Goal: Obtain resource: Download file/media

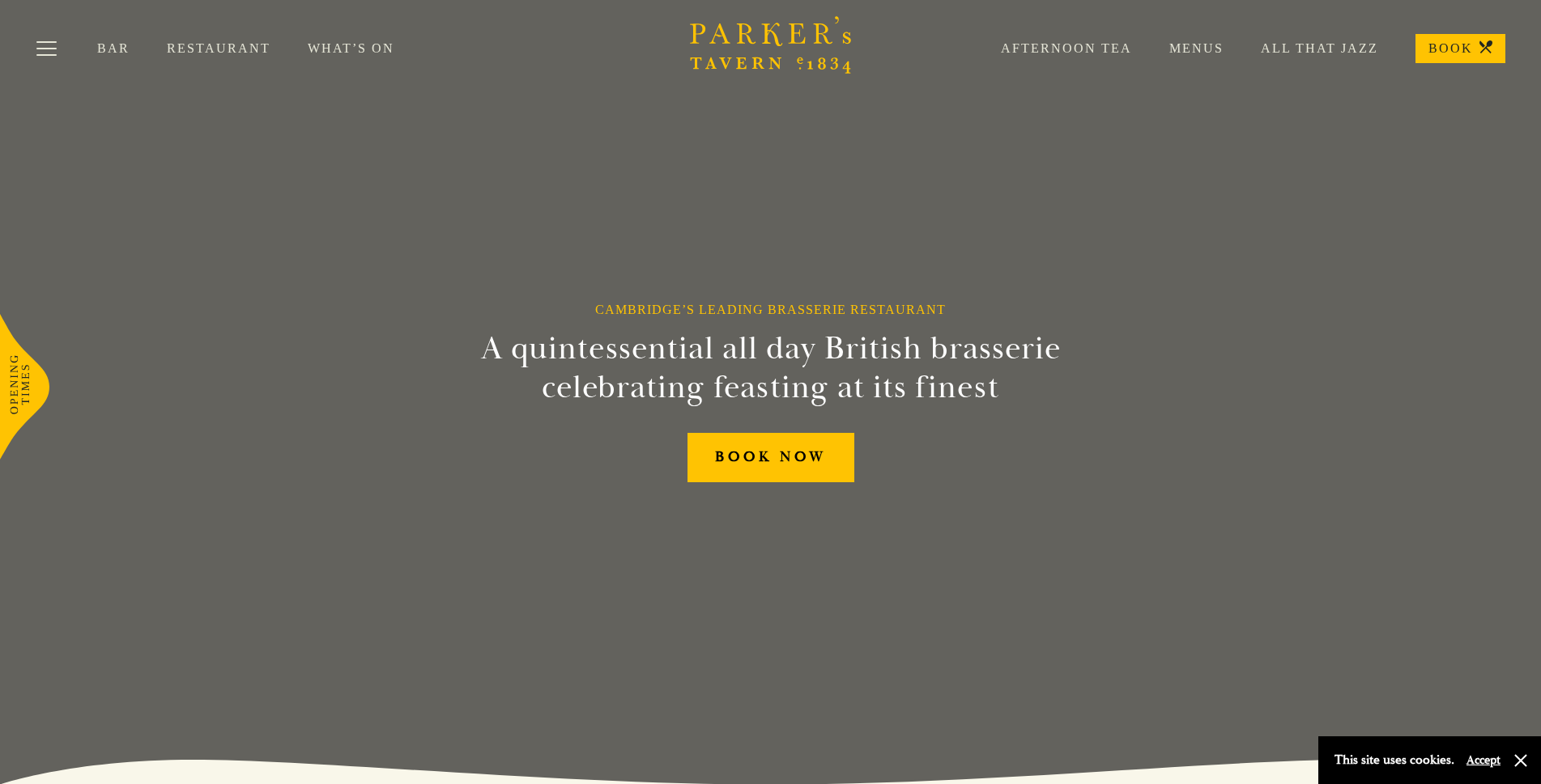
click at [1205, 47] on link "Menus" at bounding box center [1177, 49] width 91 height 16
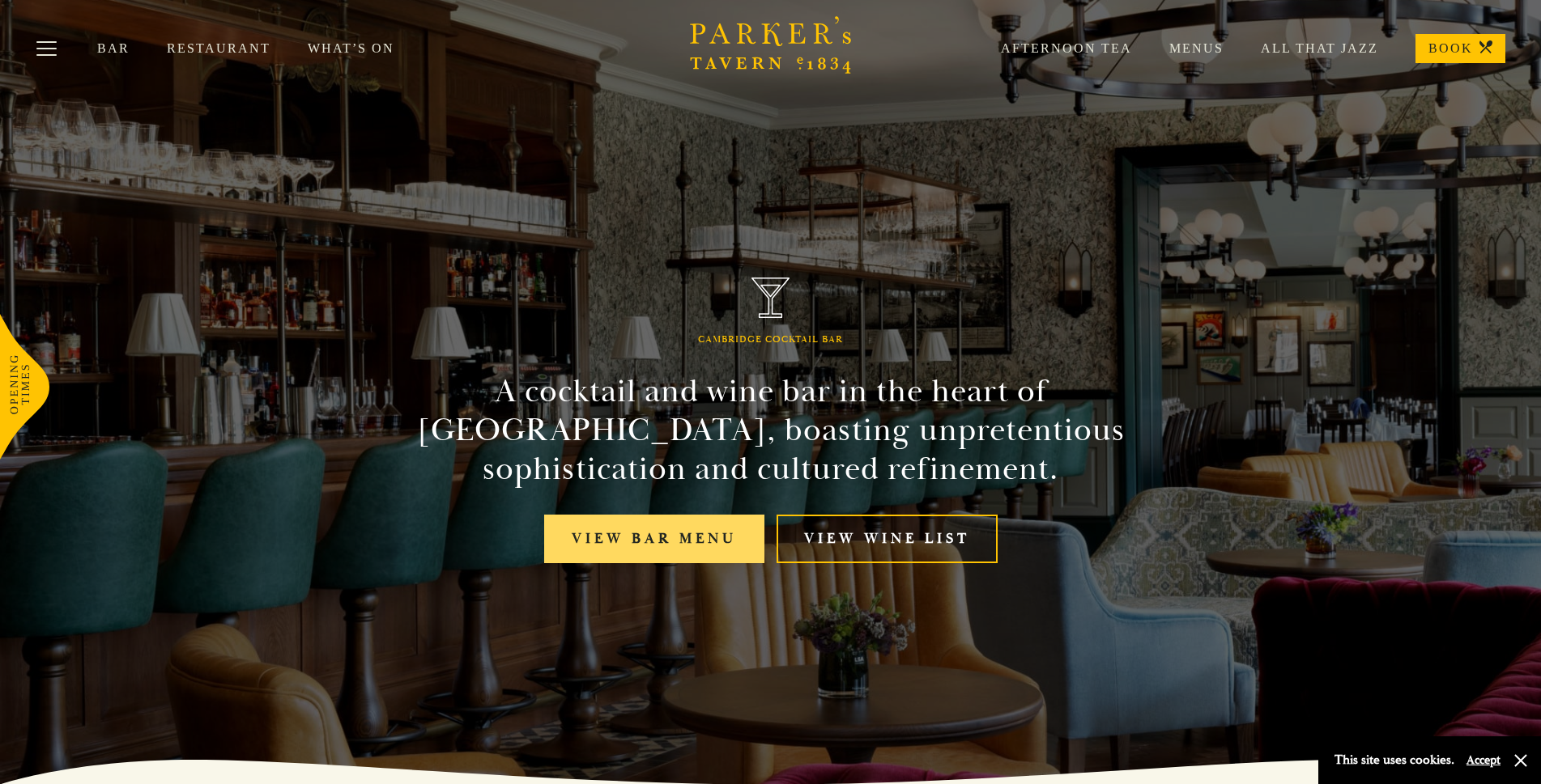
click at [677, 540] on link "View bar menu" at bounding box center [654, 540] width 220 height 50
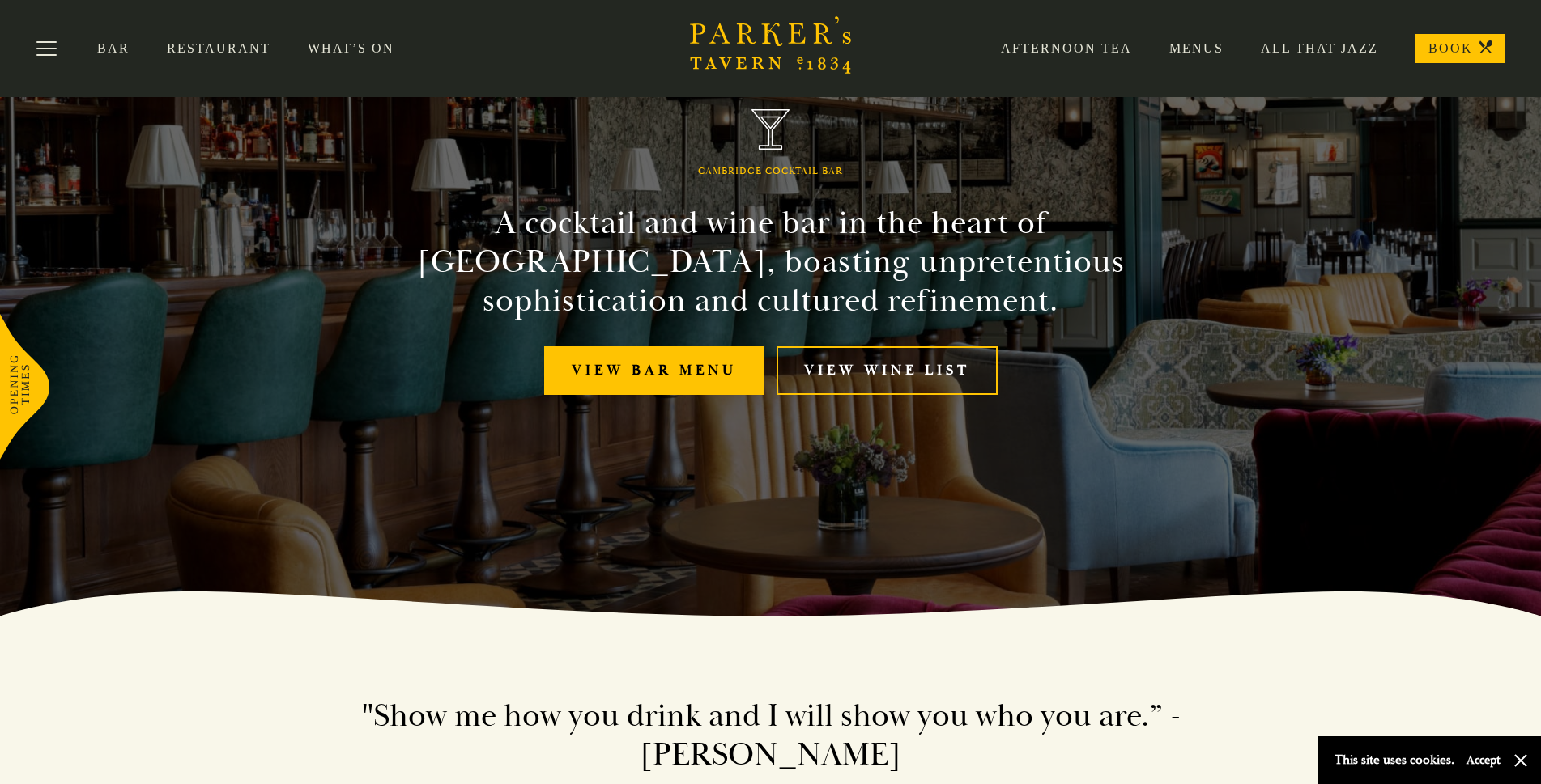
scroll to position [162, 0]
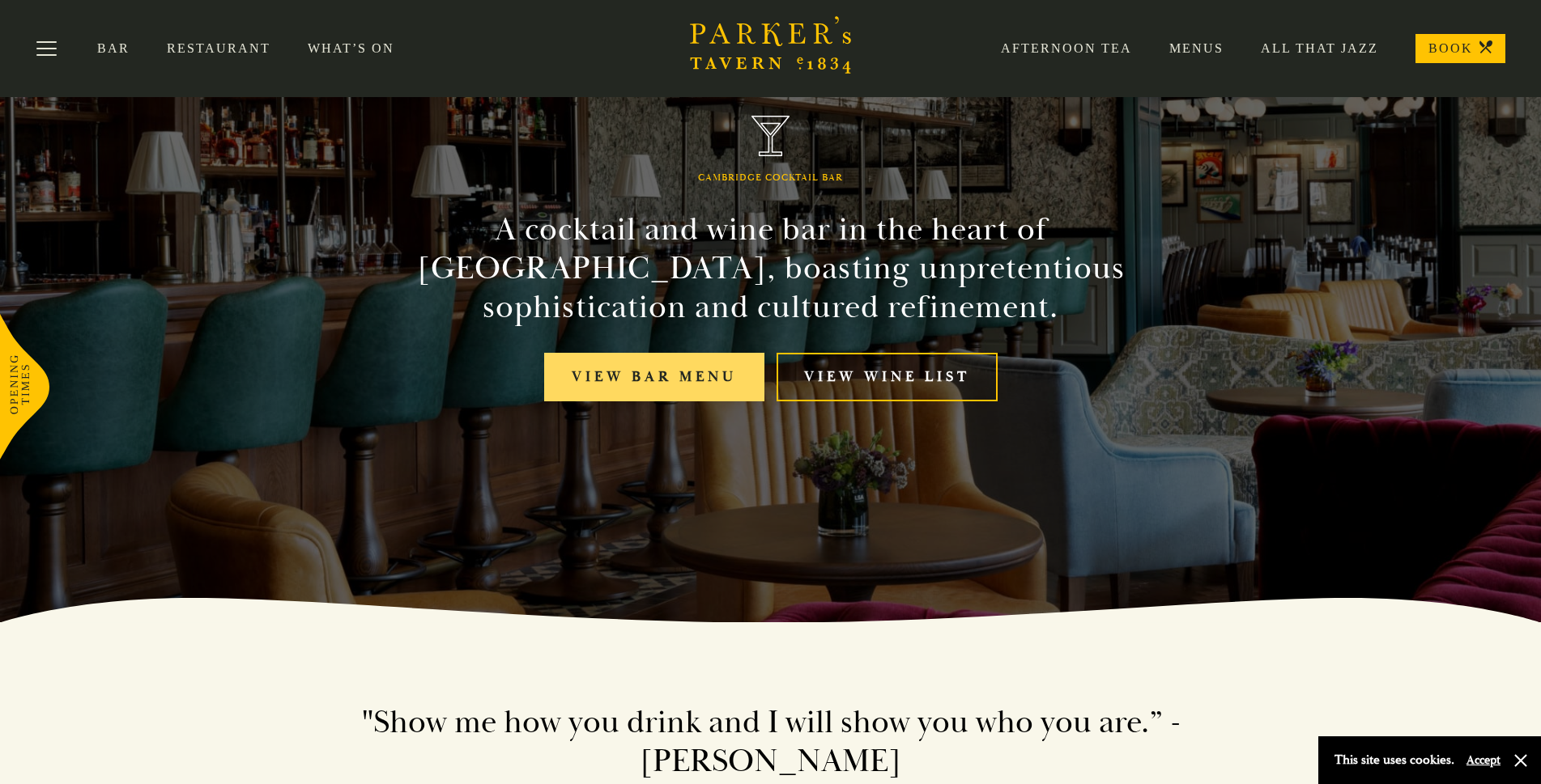
click at [650, 387] on link "View bar menu" at bounding box center [654, 378] width 220 height 50
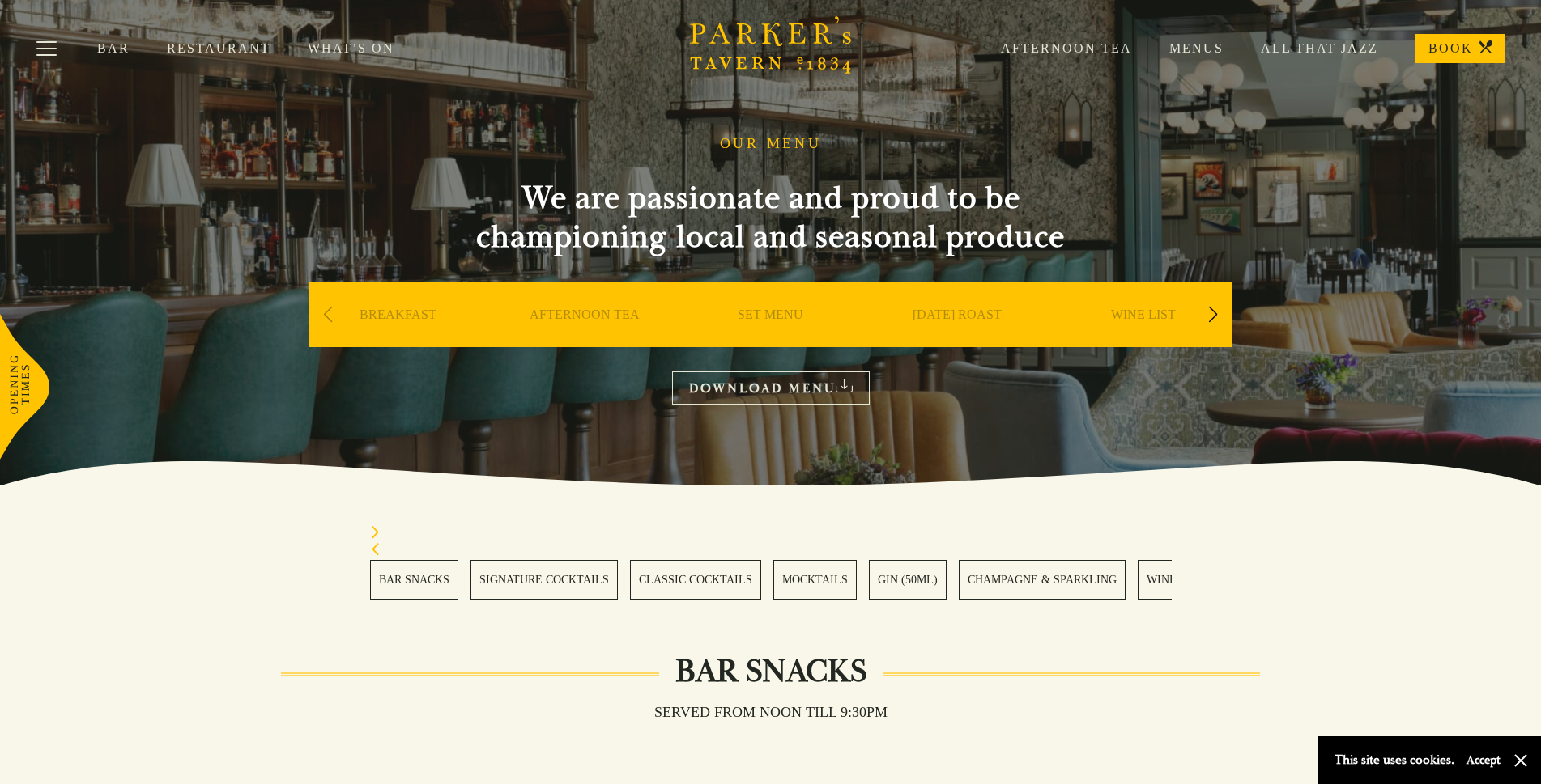
click at [433, 579] on link "BAR SNACKS" at bounding box center [414, 580] width 88 height 40
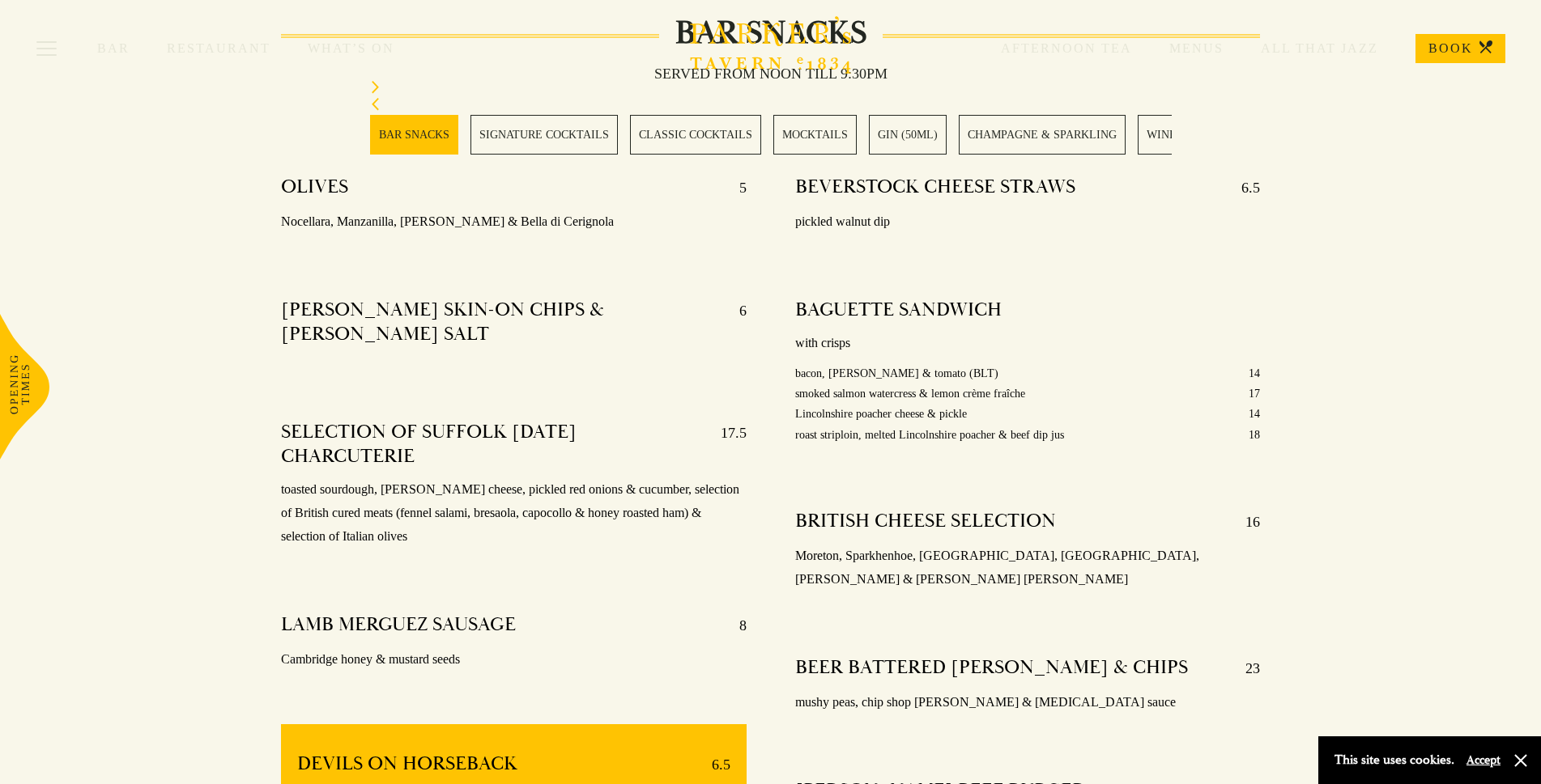
scroll to position [729, 0]
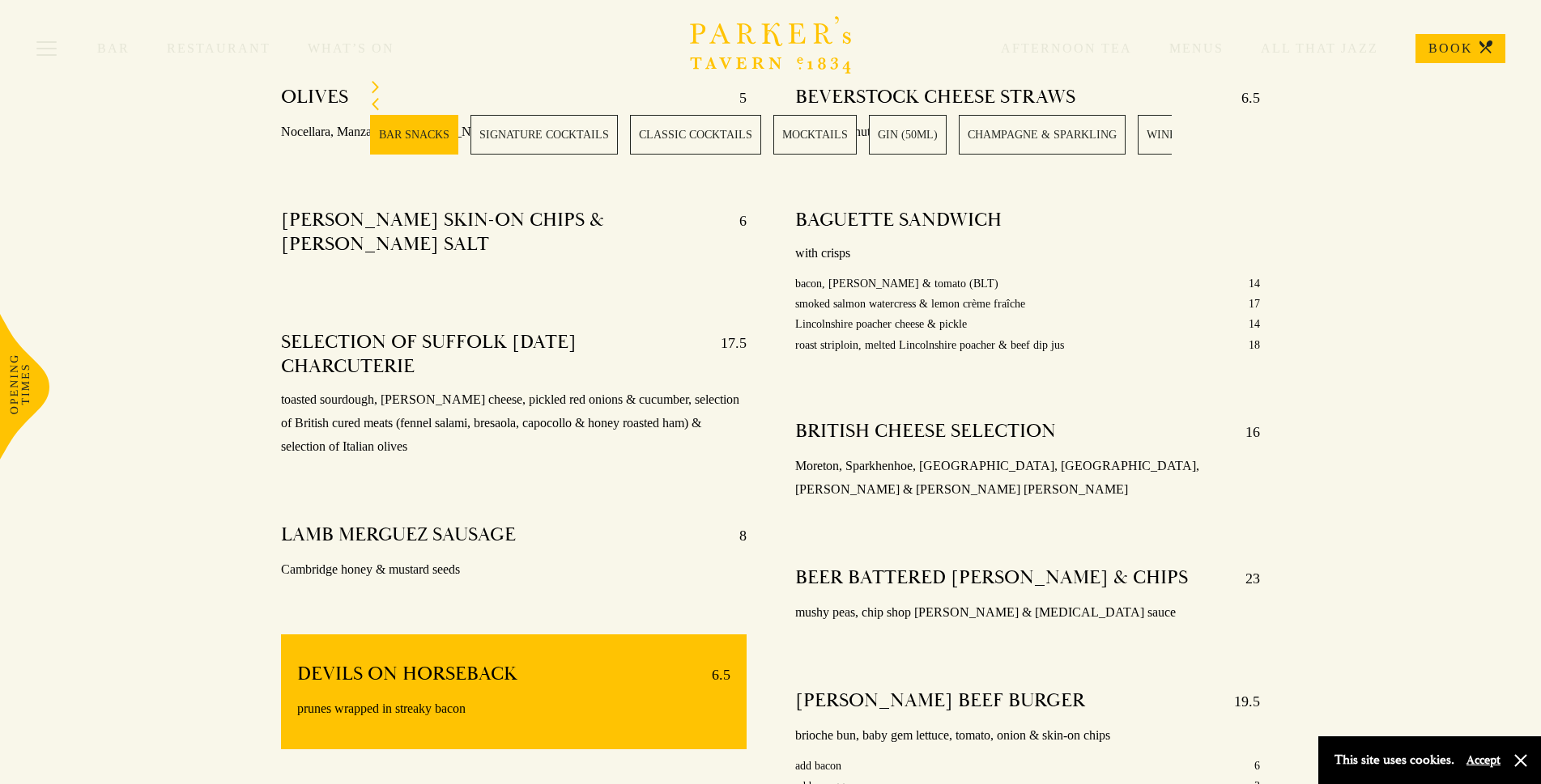
click at [1152, 142] on link "WINES" at bounding box center [1164, 135] width 54 height 40
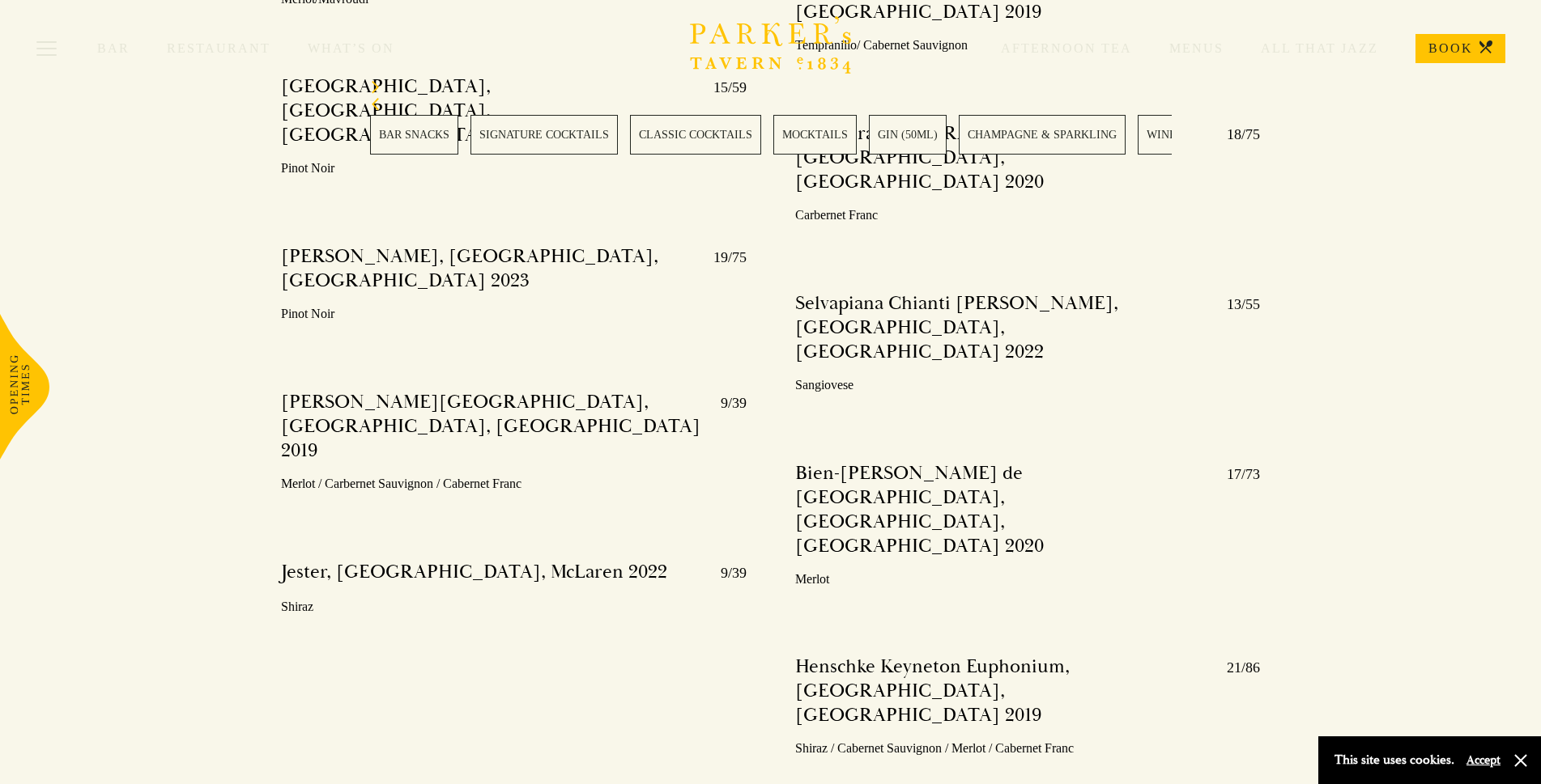
scroll to position [5694, 0]
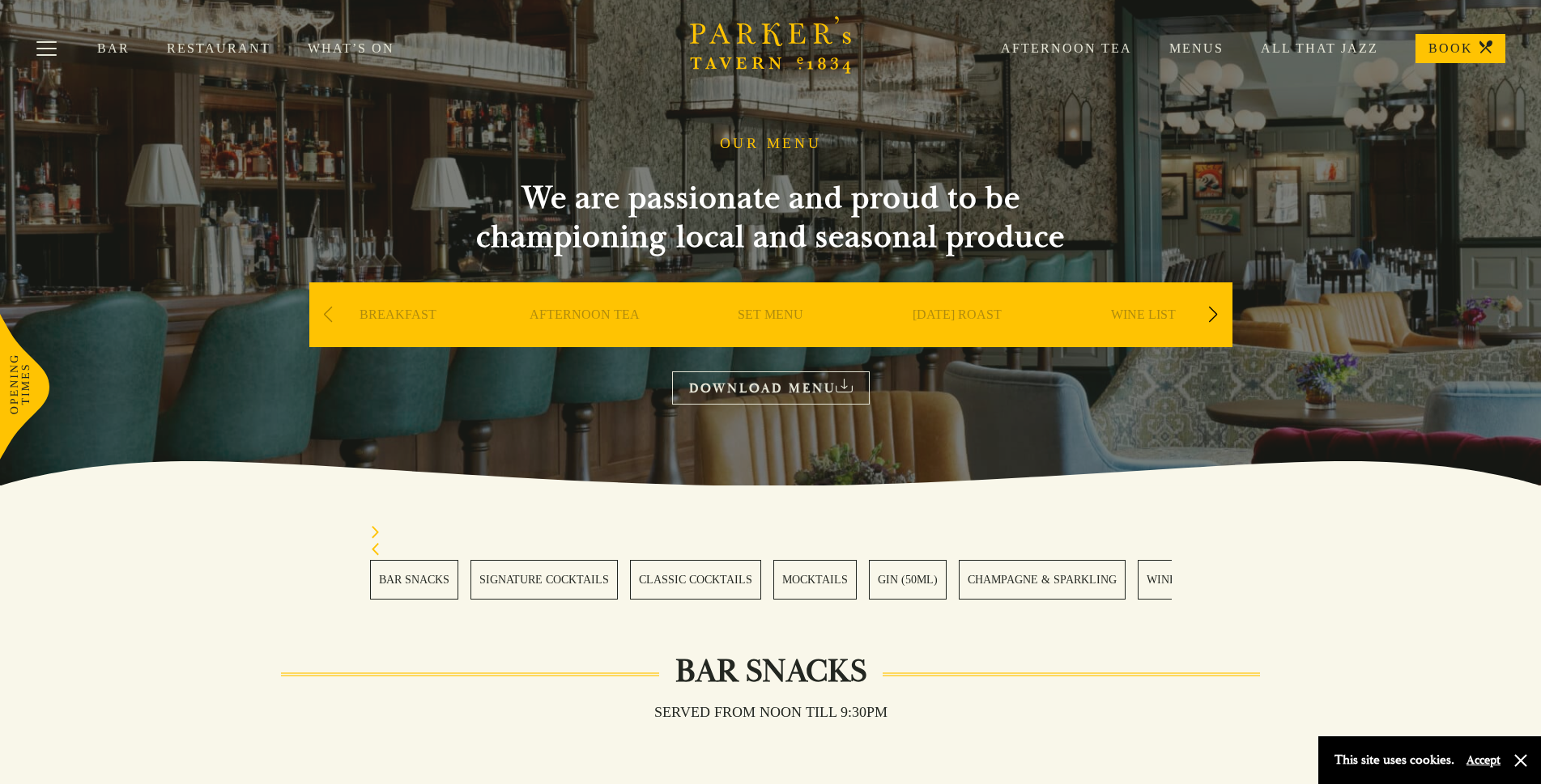
click at [779, 387] on link "DOWNLOAD MENU" at bounding box center [770, 387] width 197 height 33
